Goal: Information Seeking & Learning: Learn about a topic

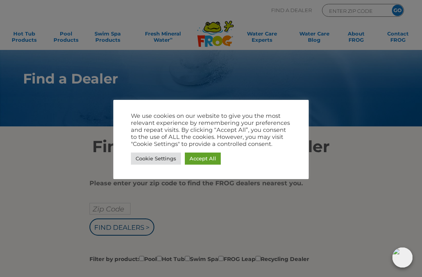
click at [353, 179] on div at bounding box center [211, 138] width 422 height 277
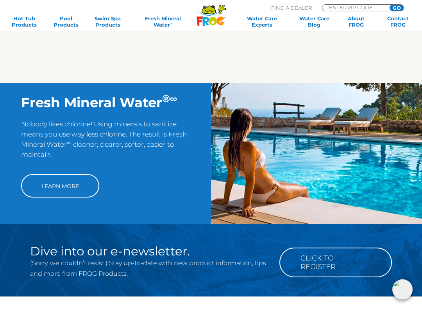
scroll to position [511, 0]
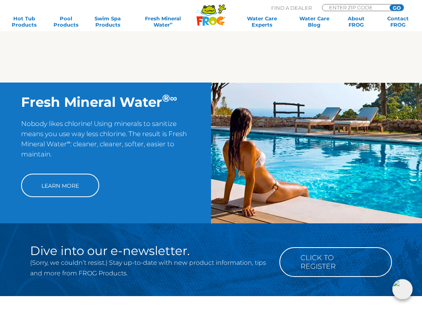
click at [64, 192] on link "Learn More" at bounding box center [60, 185] width 78 height 23
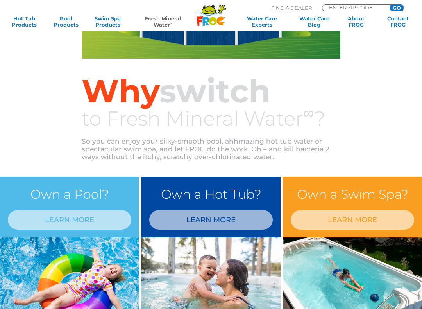
scroll to position [218, 0]
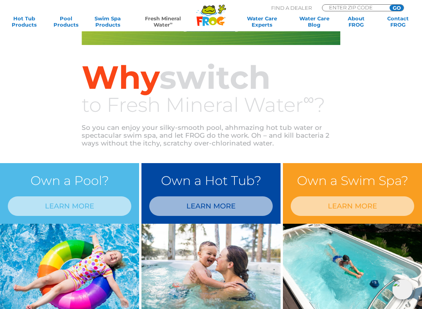
click at [79, 210] on link "LEARN MORE" at bounding box center [70, 206] width 124 height 20
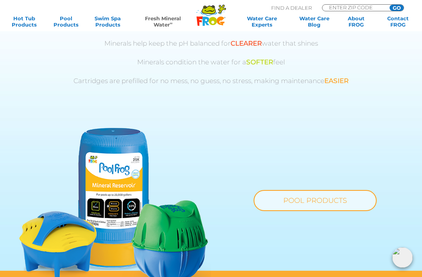
scroll to position [423, 0]
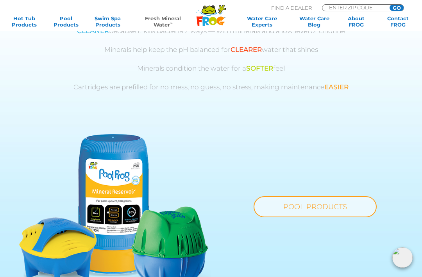
click at [329, 205] on link "POOL PRODUCTS" at bounding box center [315, 207] width 123 height 21
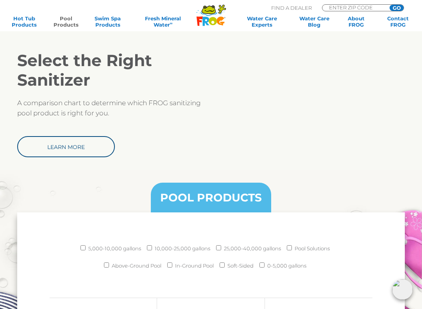
scroll to position [710, 0]
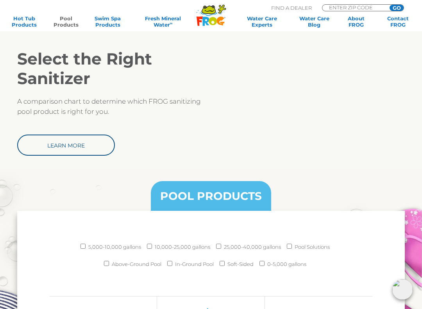
click at [151, 246] on input "10,000-25,000 gallons" at bounding box center [149, 245] width 5 height 5
checkbox input "true"
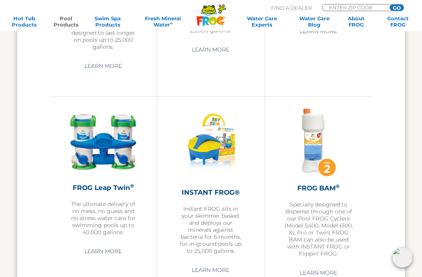
scroll to position [1323, 0]
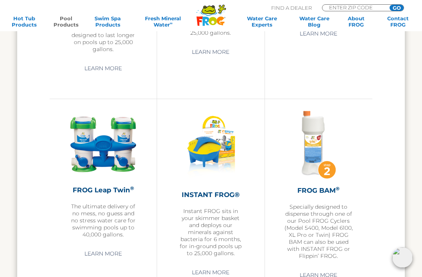
click at [101, 261] on link "Learn More" at bounding box center [102, 254] width 55 height 14
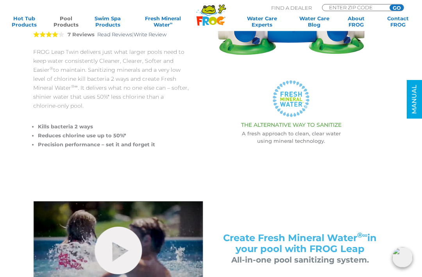
scroll to position [167, 0]
click at [294, 102] on circle at bounding box center [291, 99] width 38 height 38
click at [301, 139] on p "A fresh approach to clean, clear water using mineral technology." at bounding box center [291, 137] width 172 height 15
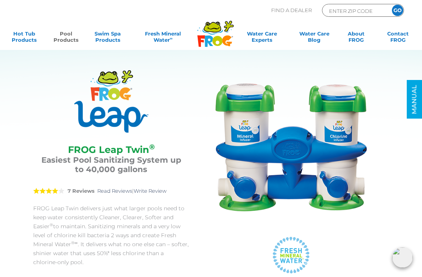
scroll to position [0, 0]
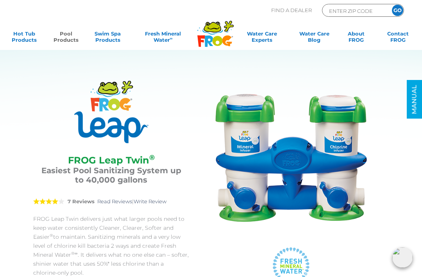
click at [301, 161] on img at bounding box center [291, 159] width 156 height 156
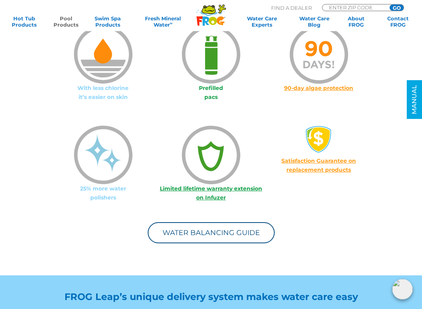
scroll to position [588, 0]
click at [236, 235] on link "Water Balancing Guide" at bounding box center [211, 232] width 127 height 21
